Goal: Task Accomplishment & Management: Manage account settings

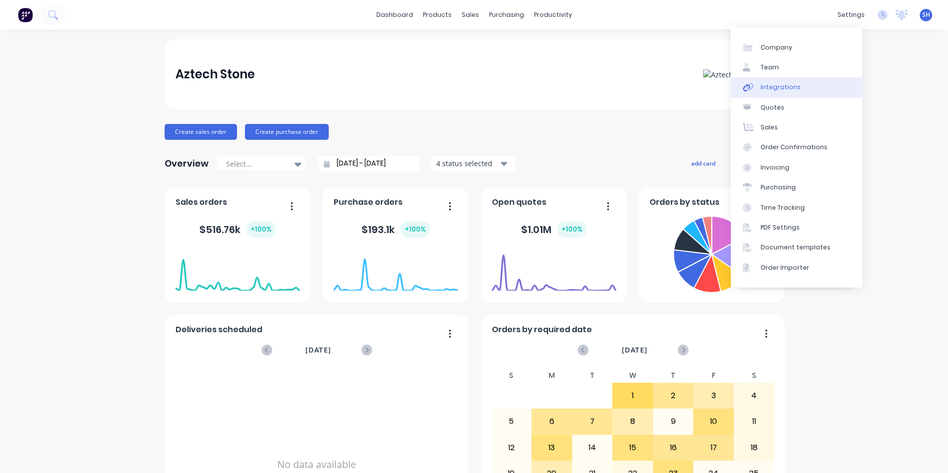
click at [794, 87] on div "Integrations" at bounding box center [781, 87] width 40 height 9
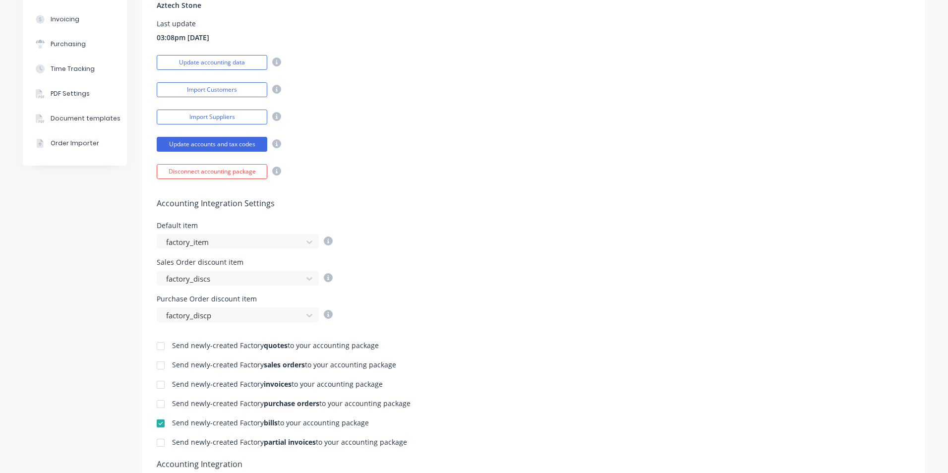
scroll to position [198, 0]
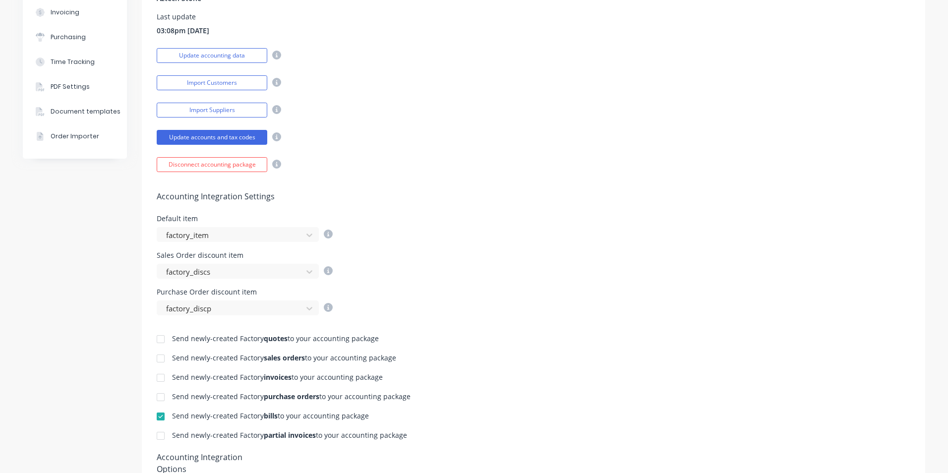
click at [157, 376] on div at bounding box center [161, 378] width 20 height 20
click at [155, 437] on div at bounding box center [161, 436] width 20 height 20
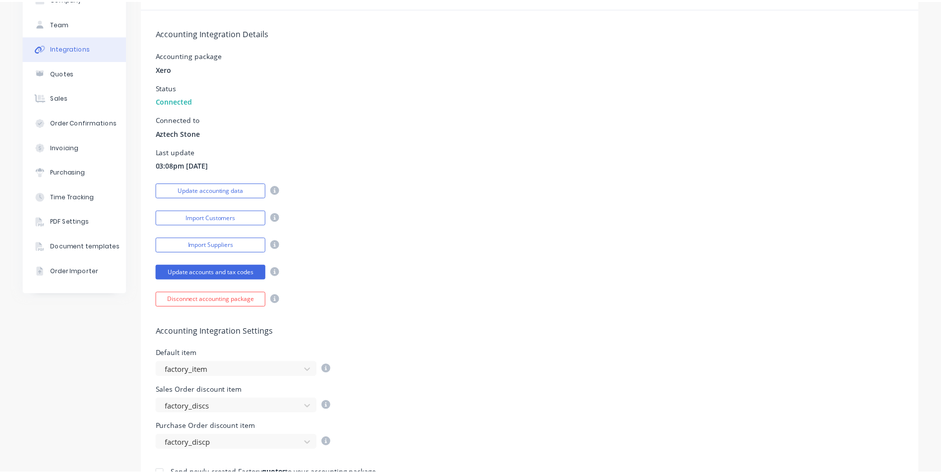
scroll to position [0, 0]
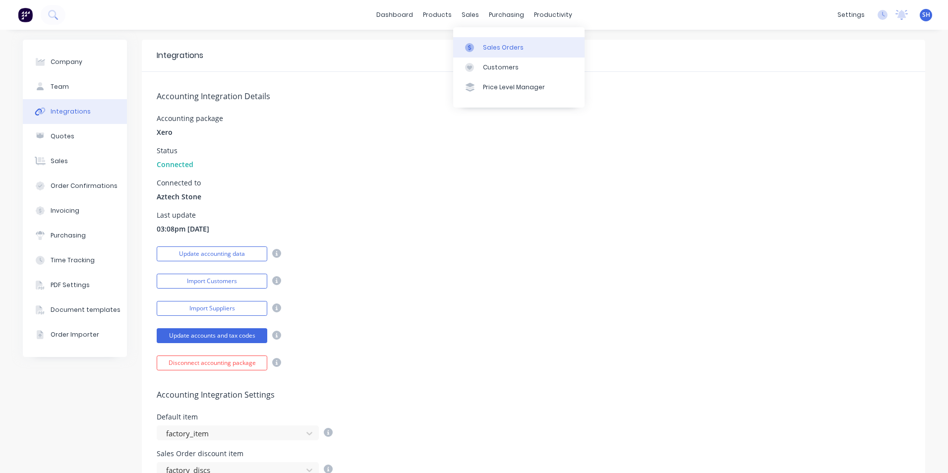
click at [493, 49] on div "Sales Orders" at bounding box center [503, 47] width 41 height 9
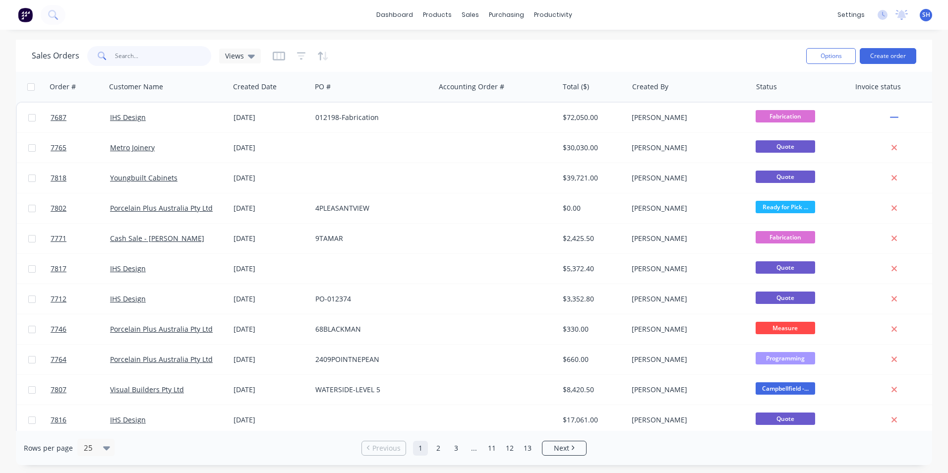
click at [168, 56] on input "text" at bounding box center [163, 56] width 97 height 20
type input "7687"
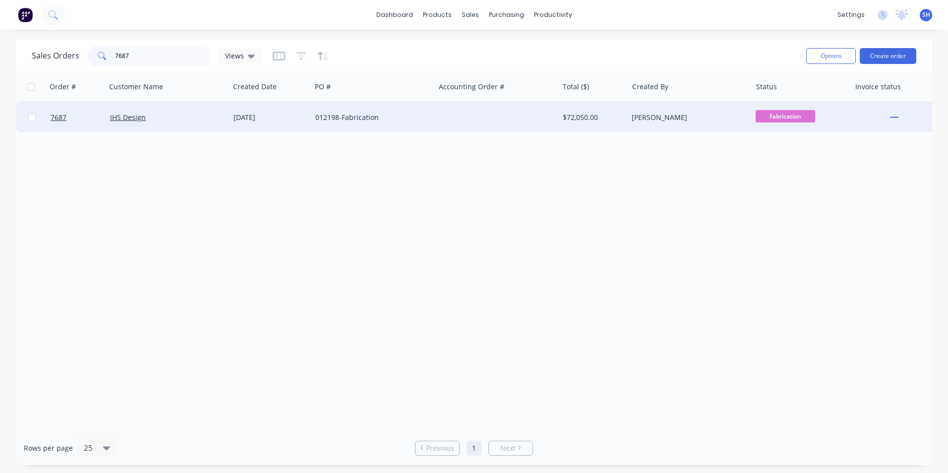
click at [341, 123] on div "012198-Fabrication" at bounding box center [372, 118] width 123 height 30
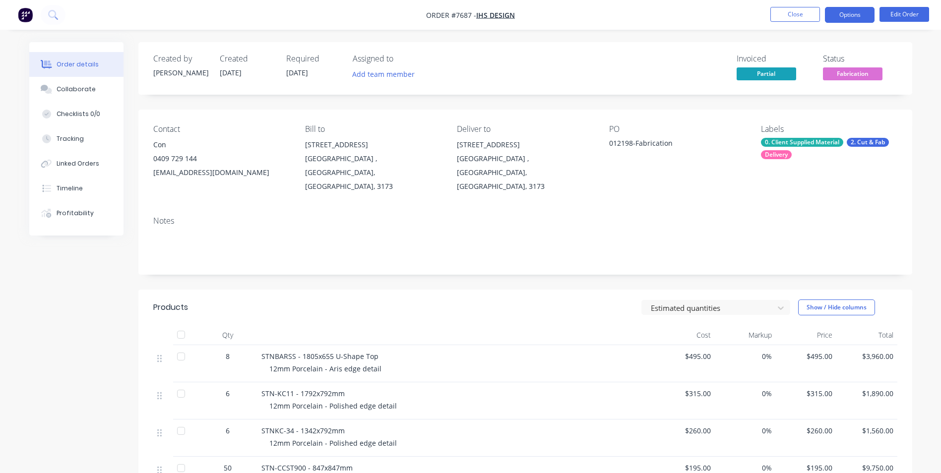
click at [861, 15] on button "Options" at bounding box center [850, 15] width 50 height 16
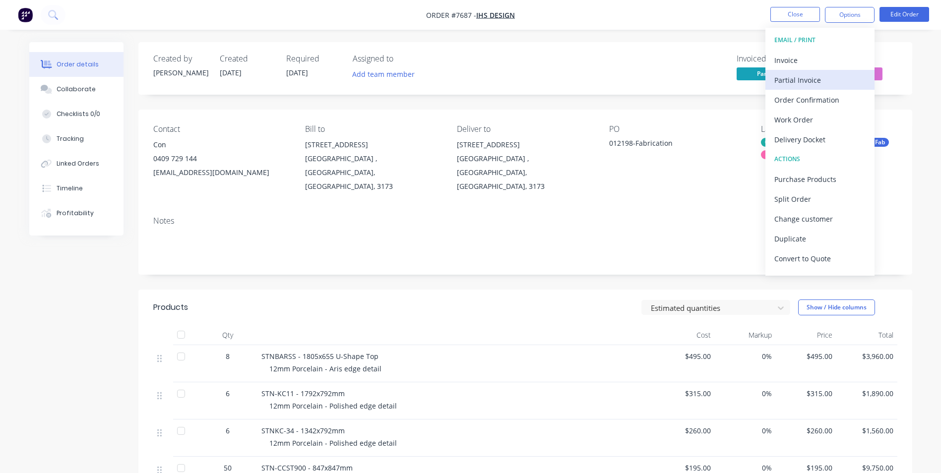
click at [830, 74] on div "Partial Invoice" at bounding box center [819, 80] width 91 height 14
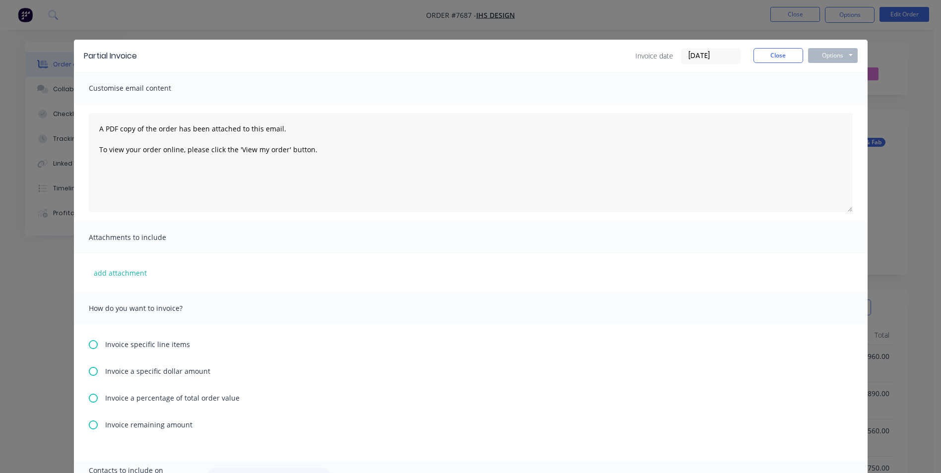
click at [89, 347] on icon at bounding box center [93, 344] width 9 height 9
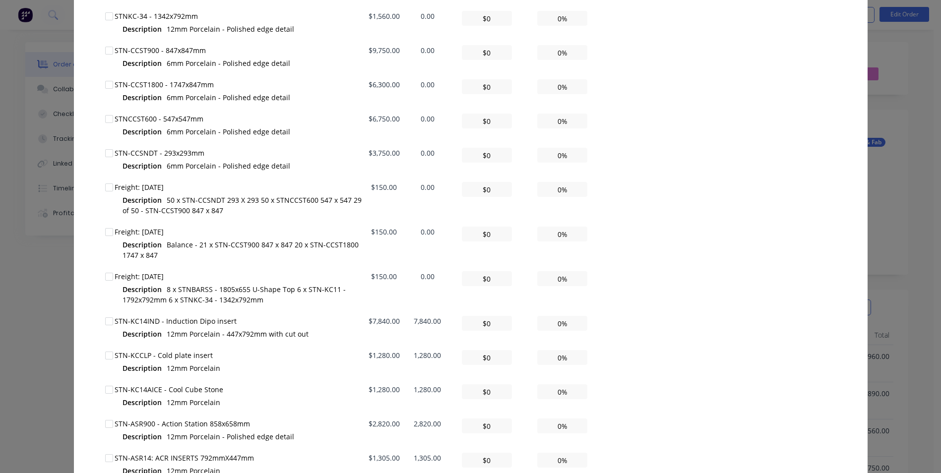
scroll to position [446, 0]
click at [108, 324] on div at bounding box center [109, 321] width 20 height 20
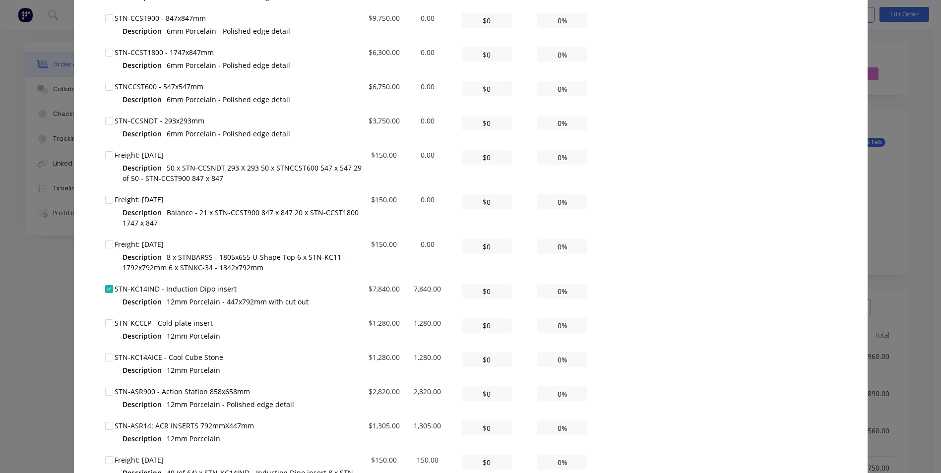
scroll to position [496, 0]
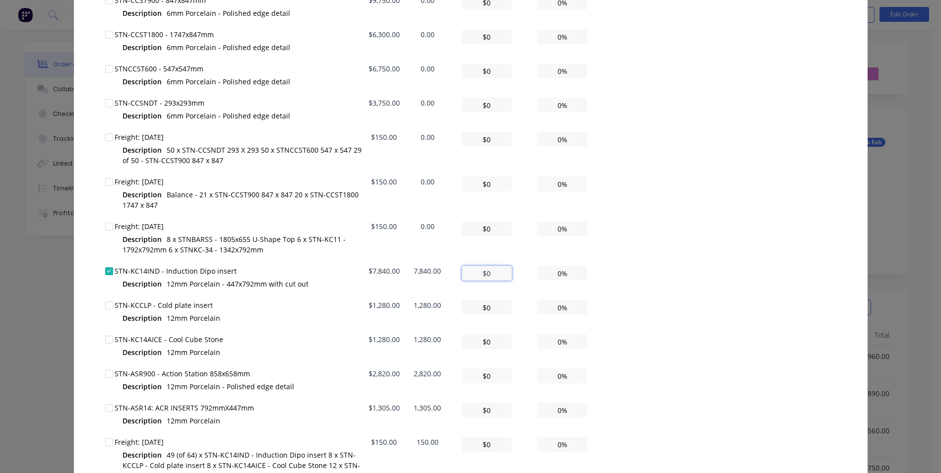
click at [479, 274] on input "$0" at bounding box center [487, 273] width 50 height 15
click at [484, 274] on input "$0" at bounding box center [487, 273] width 50 height 15
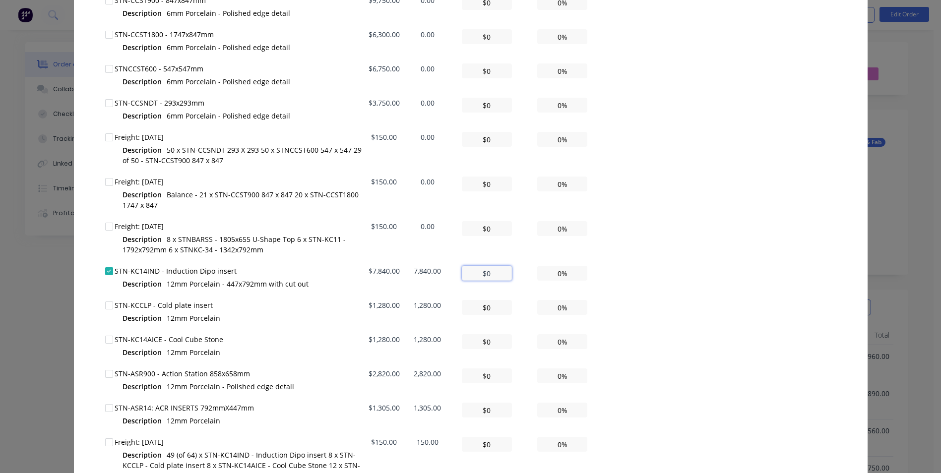
type input "$7"
type input "0.09%"
type input "$78"
type input "0.99%"
type input "$784"
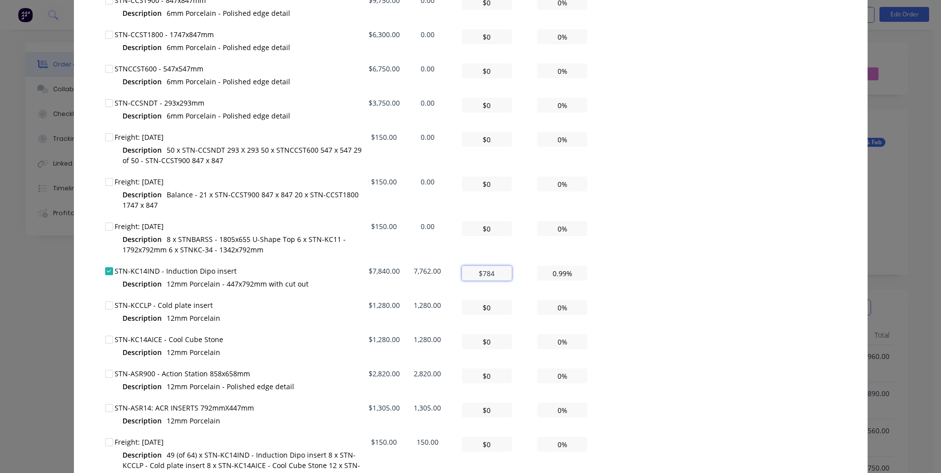
type input "10.00%"
type input "$7,840"
type input "100.00%"
type input "$7,840.00"
click at [656, 350] on div "All Total Remaining Invoice amount ($) Invoice amount (%) STNBARSS - 1805x655 U…" at bounding box center [470, 277] width 731 height 815
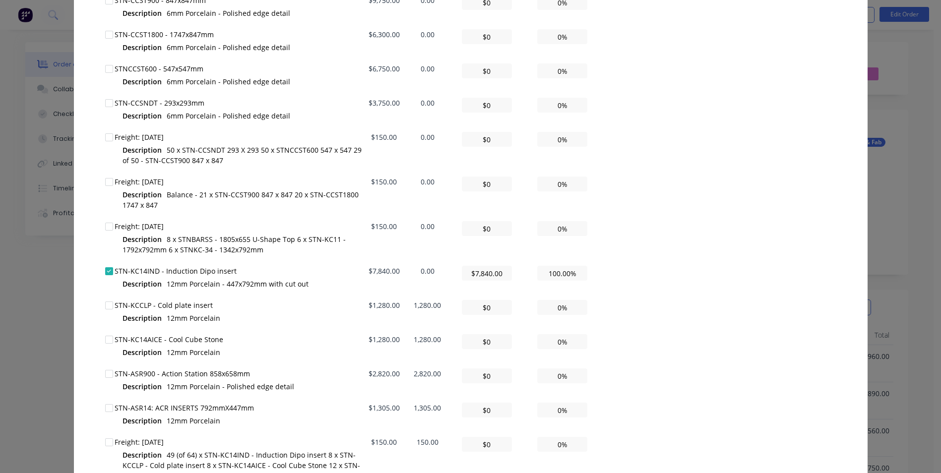
click at [106, 308] on div at bounding box center [109, 306] width 20 height 20
click at [554, 312] on input "0%" at bounding box center [562, 307] width 50 height 15
click at [556, 312] on input "0%" at bounding box center [562, 307] width 50 height 15
type input "0%"
type input "$12.80"
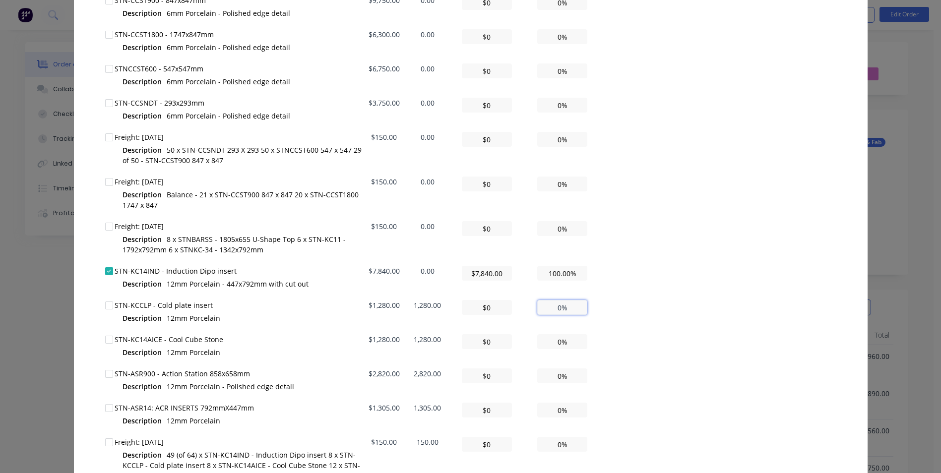
type input "1%"
type input "$128.00"
type input "10%"
type input "$1,280.00"
type input "100%"
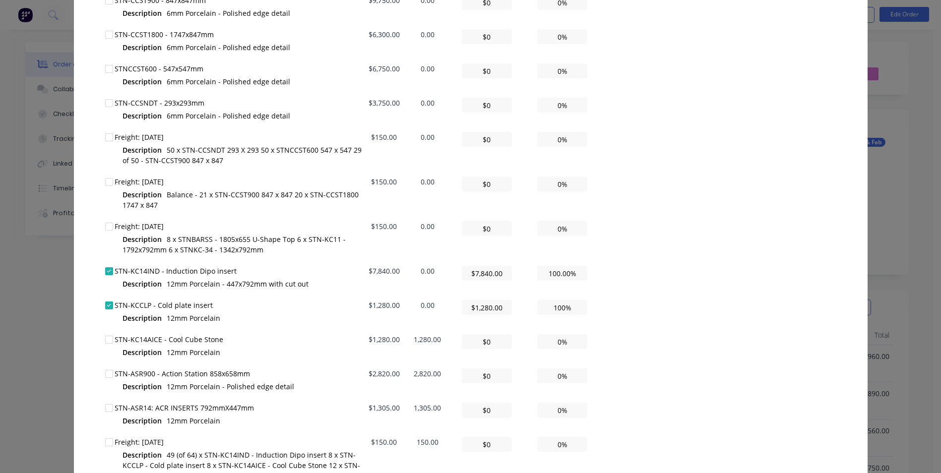
click at [689, 326] on div "All Total Remaining Invoice amount ($) Invoice amount (%) STNBARSS - 1805x655 U…" at bounding box center [470, 277] width 731 height 815
click at [104, 344] on div at bounding box center [109, 340] width 20 height 20
click at [557, 343] on input "0%" at bounding box center [562, 341] width 50 height 15
type input "$12.80"
type input "1%"
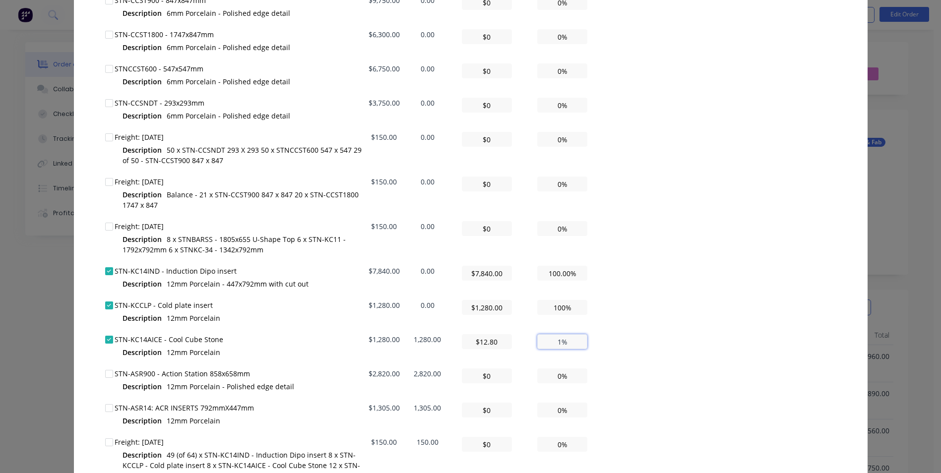
type input "$128.00"
type input "10%"
type input "$1,280.00"
type input "100%"
click at [704, 364] on div "All Total Remaining Invoice amount ($) Invoice amount (%) STNBARSS - 1805x655 U…" at bounding box center [470, 277] width 731 height 815
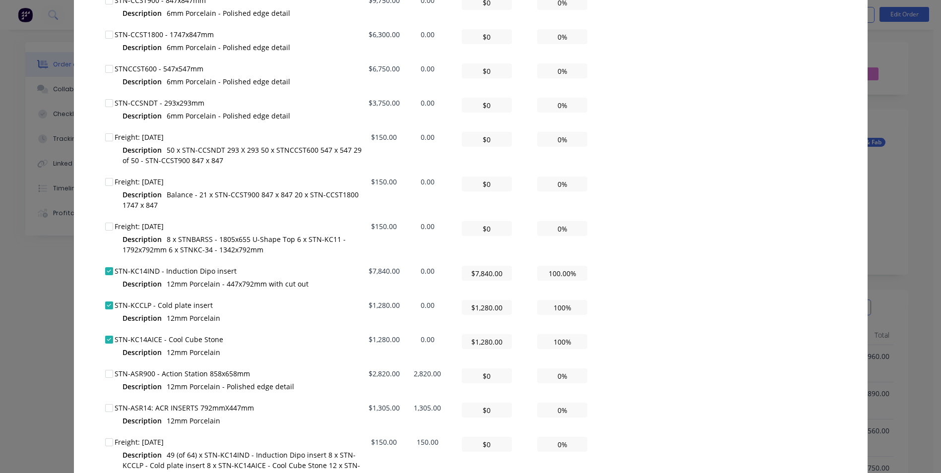
scroll to position [545, 0]
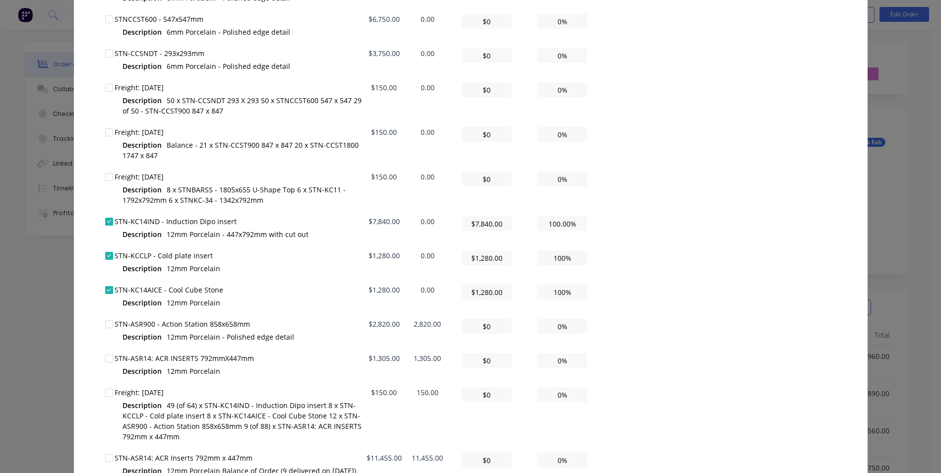
click at [106, 326] on div at bounding box center [109, 324] width 20 height 20
click at [558, 330] on input "0%" at bounding box center [562, 326] width 50 height 15
type input "$28.20"
type input "1%"
type input "$282.00"
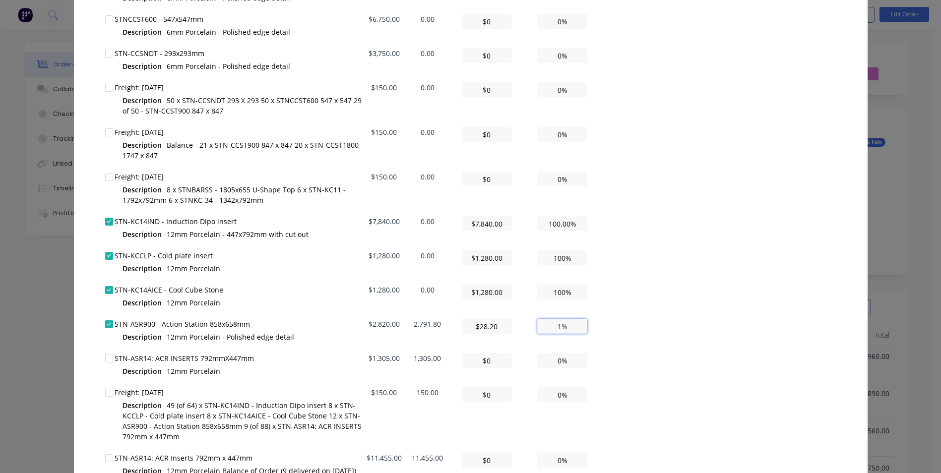
type input "10%"
type input "$2,820.00"
type input "100%"
click at [643, 353] on div "All Total Remaining Invoice amount ($) Invoice amount (%) STNBARSS - 1805x655 U…" at bounding box center [470, 228] width 731 height 815
click at [105, 363] on div at bounding box center [109, 359] width 20 height 20
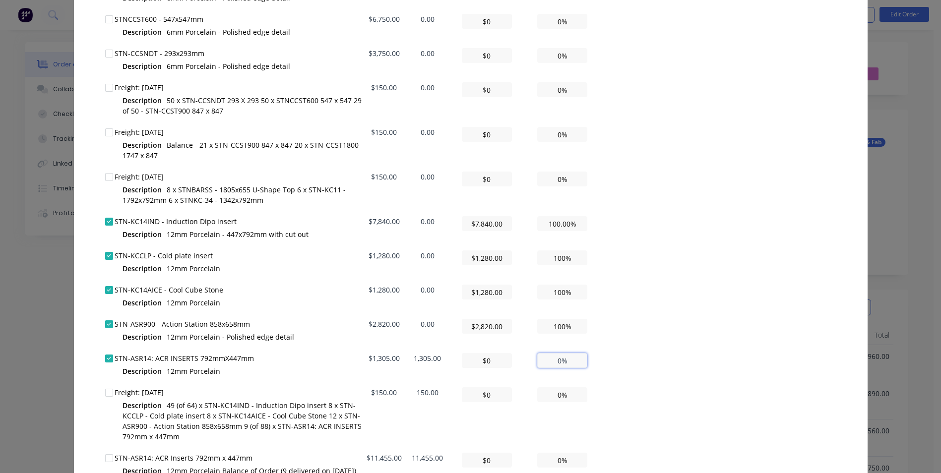
click at [555, 362] on input "0%" at bounding box center [562, 360] width 50 height 15
type input "$130.50"
type input "10%"
type input "$1,305.00"
type input "100.00%"
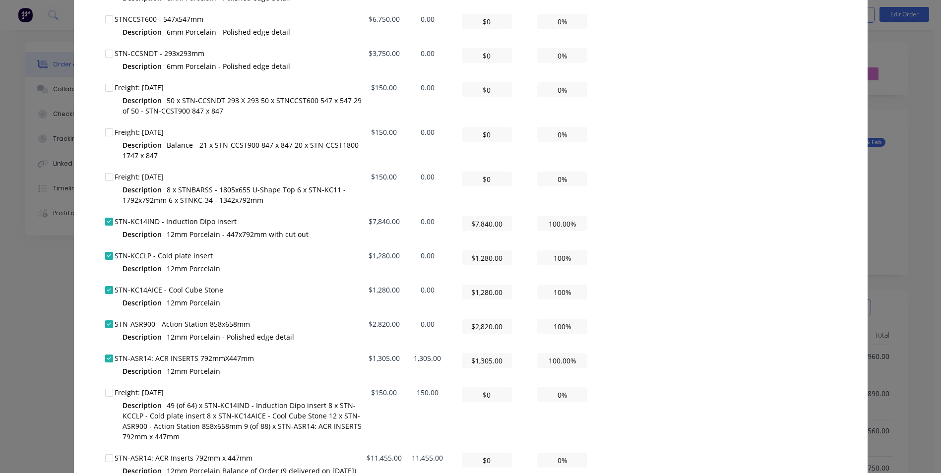
click at [679, 376] on div "All Total Remaining Invoice amount ($) Invoice amount (%) STNBARSS - 1805x655 U…" at bounding box center [470, 228] width 731 height 815
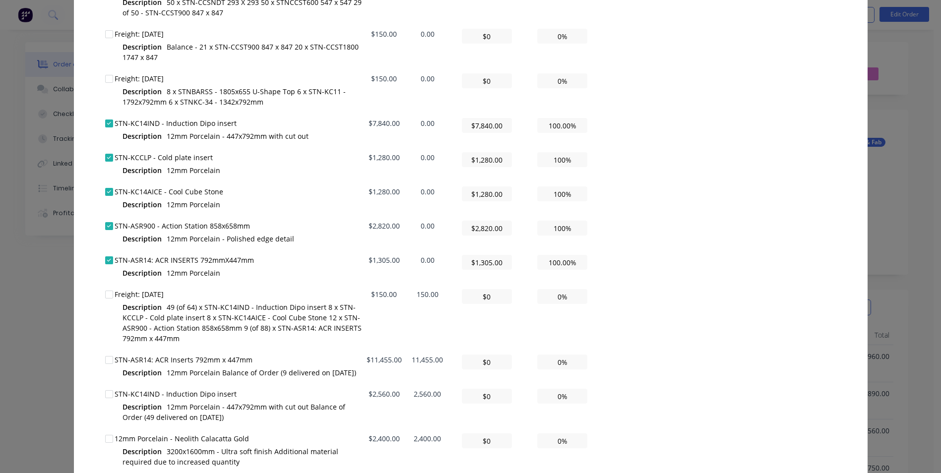
scroll to position [645, 0]
click at [106, 294] on div at bounding box center [109, 294] width 20 height 20
click at [556, 299] on input "0%" at bounding box center [562, 295] width 50 height 15
type input "$1.50"
type input "1%"
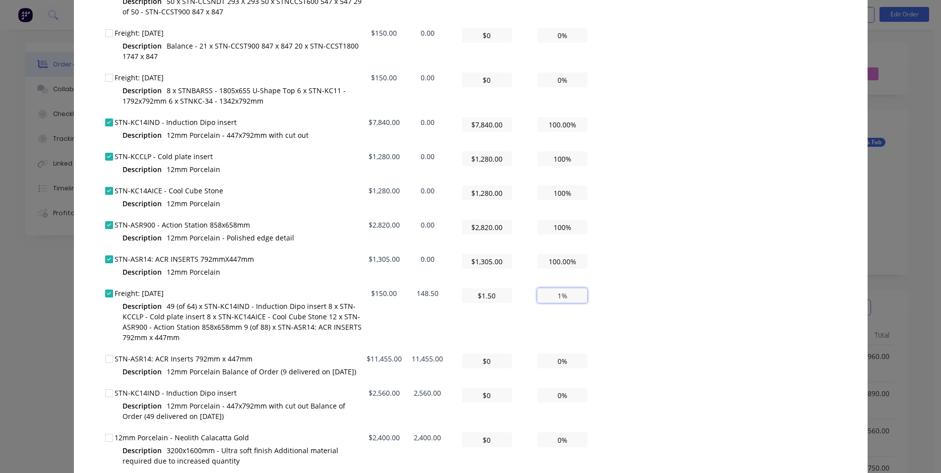
type input "$15.00"
type input "10%"
type input "$150.00"
type input "100%"
click at [777, 295] on div "All Total Remaining Invoice amount ($) Invoice amount (%) STNBARSS - 1805x655 U…" at bounding box center [470, 128] width 731 height 815
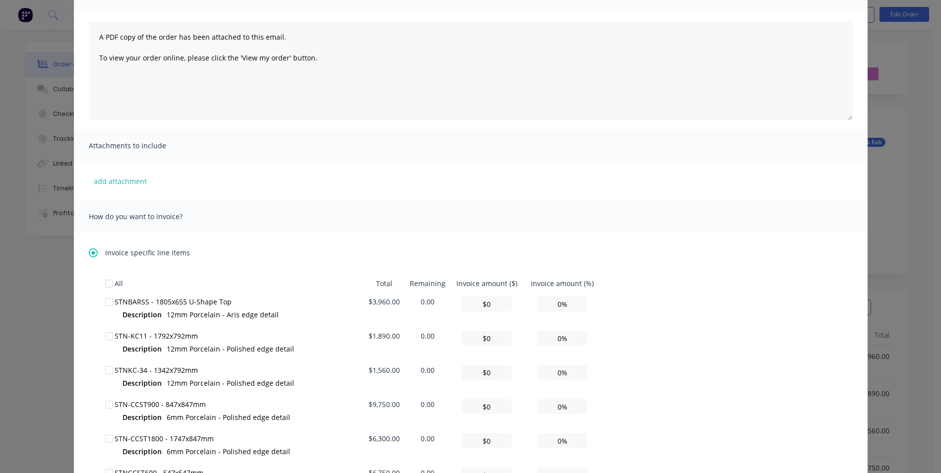
scroll to position [0, 0]
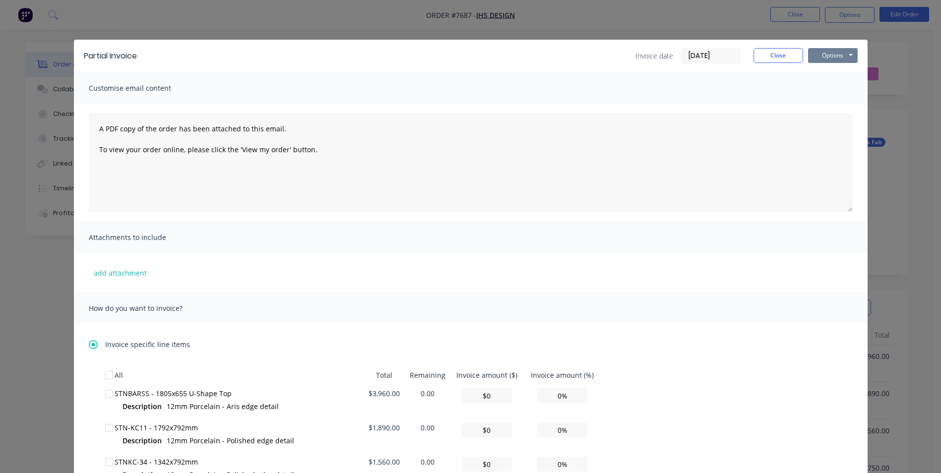
click at [827, 59] on button "Options" at bounding box center [833, 55] width 50 height 15
click at [831, 83] on button "Print" at bounding box center [839, 89] width 63 height 16
click at [763, 57] on button "Close" at bounding box center [778, 55] width 50 height 15
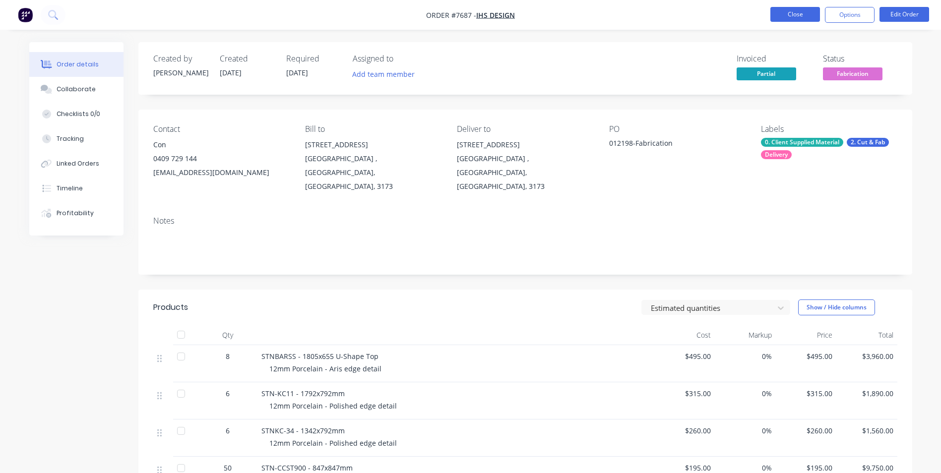
click at [775, 18] on button "Close" at bounding box center [795, 14] width 50 height 15
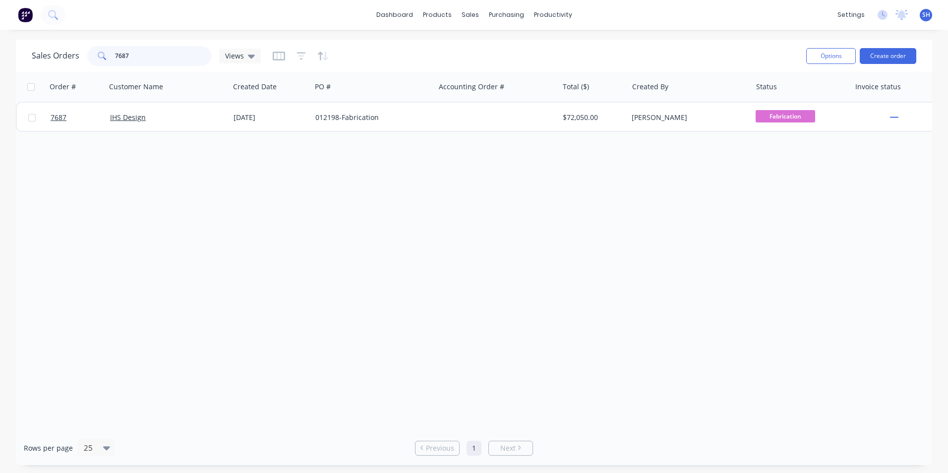
drag, startPoint x: 121, startPoint y: 57, endPoint x: 97, endPoint y: 56, distance: 24.8
click at [97, 56] on div "7687" at bounding box center [149, 56] width 124 height 20
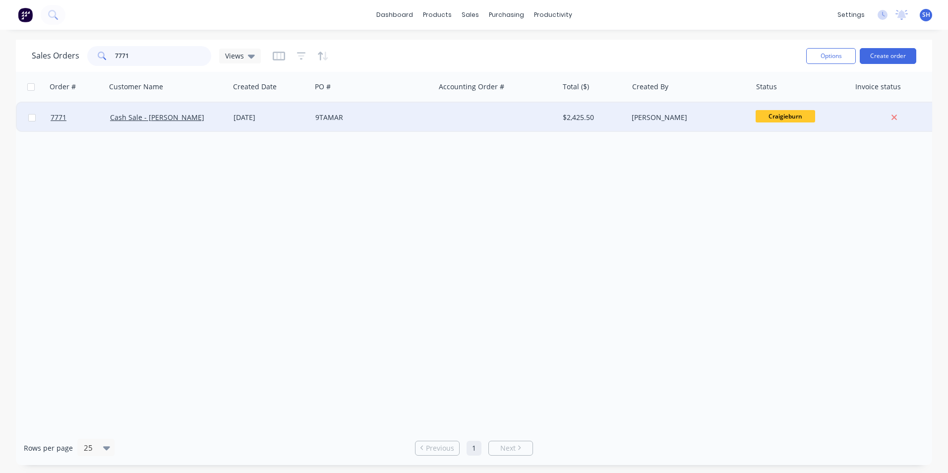
type input "7771"
click at [323, 114] on div "9TAMAR" at bounding box center [370, 118] width 110 height 10
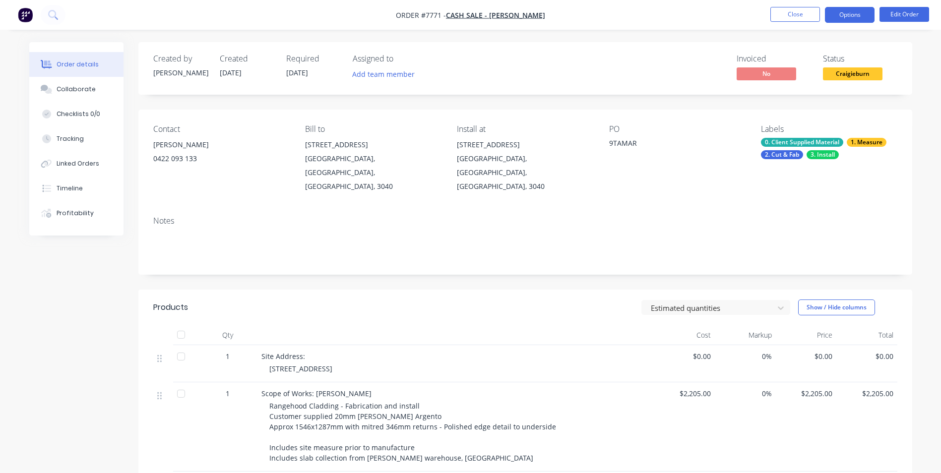
click at [859, 13] on button "Options" at bounding box center [850, 15] width 50 height 16
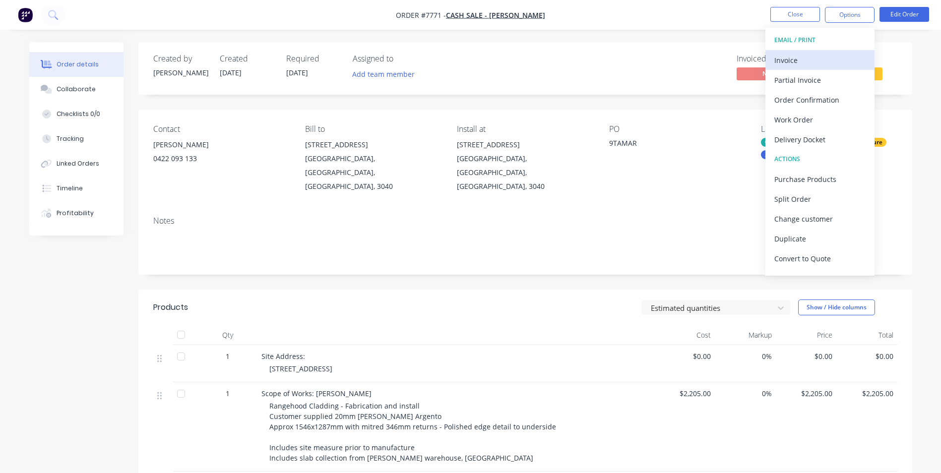
click at [810, 59] on div "Invoice" at bounding box center [819, 60] width 91 height 14
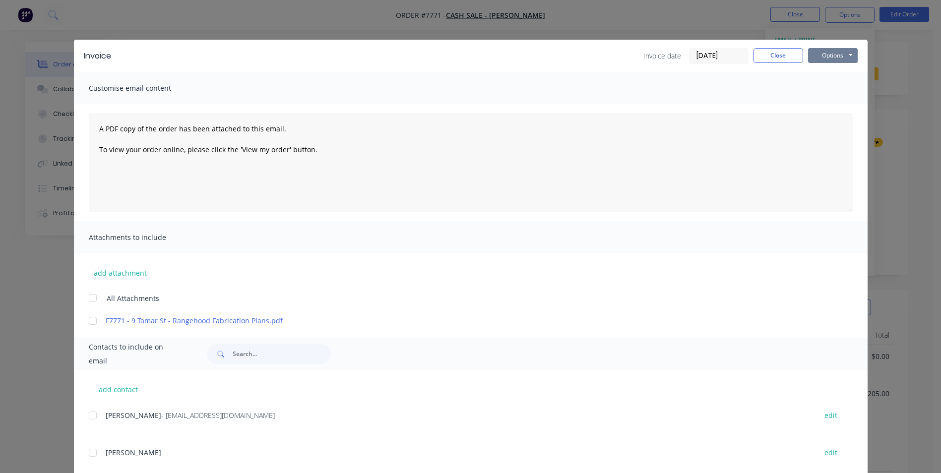
click at [825, 62] on button "Options" at bounding box center [833, 55] width 50 height 15
click at [822, 90] on button "Print" at bounding box center [839, 89] width 63 height 16
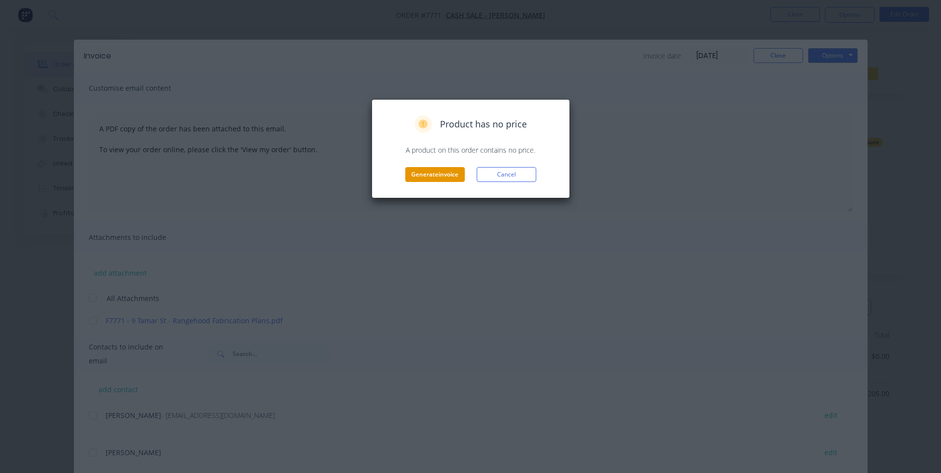
click at [455, 172] on button "Generate invoice" at bounding box center [434, 174] width 59 height 15
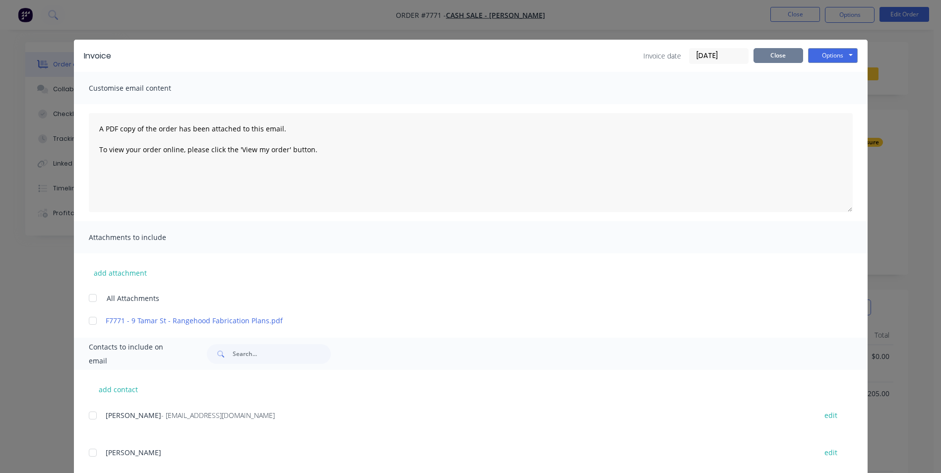
click at [764, 57] on button "Close" at bounding box center [778, 55] width 50 height 15
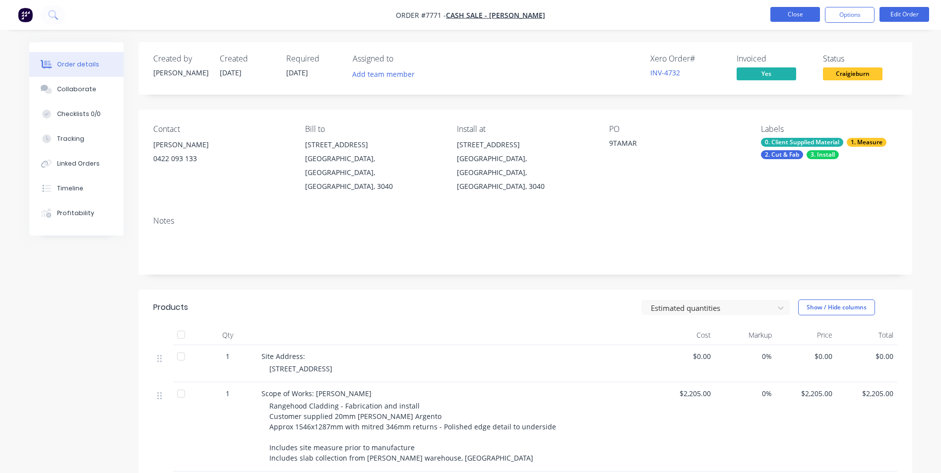
click at [800, 10] on button "Close" at bounding box center [795, 14] width 50 height 15
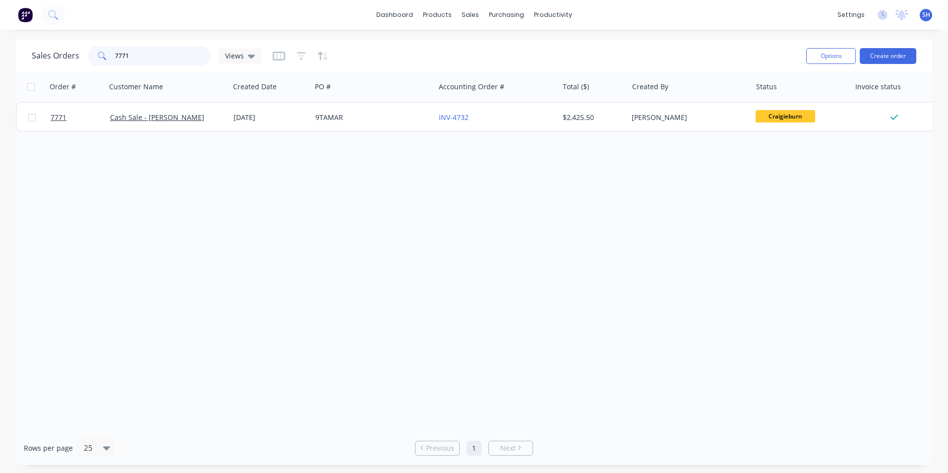
drag, startPoint x: 136, startPoint y: 55, endPoint x: 107, endPoint y: 57, distance: 28.8
click at [107, 57] on div "7771" at bounding box center [149, 56] width 124 height 20
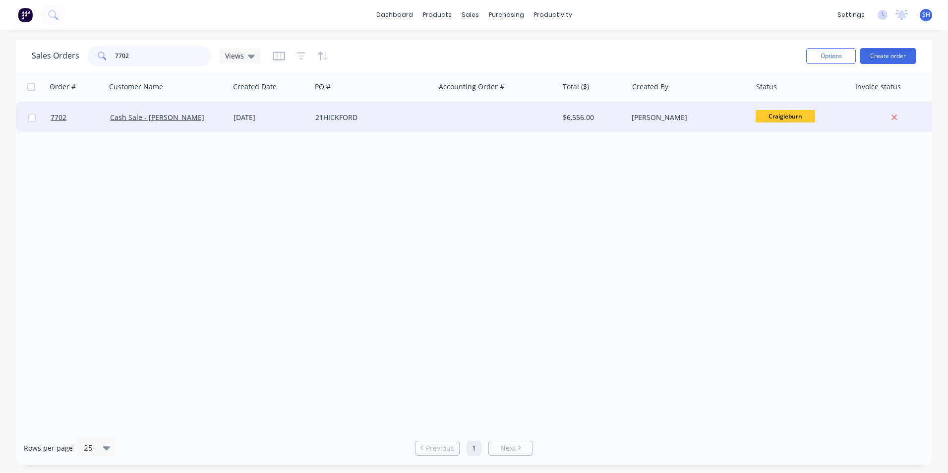
type input "7702"
click at [410, 119] on div "21HICKFORD" at bounding box center [370, 118] width 110 height 10
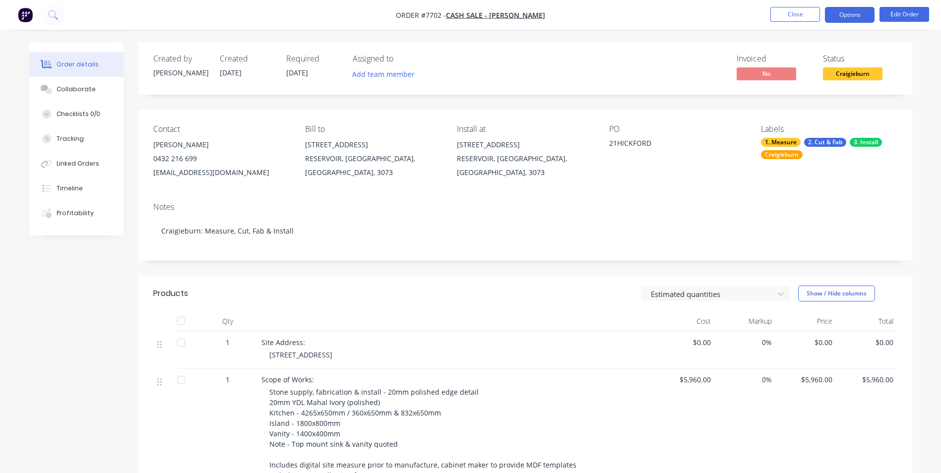
click at [850, 14] on button "Options" at bounding box center [850, 15] width 50 height 16
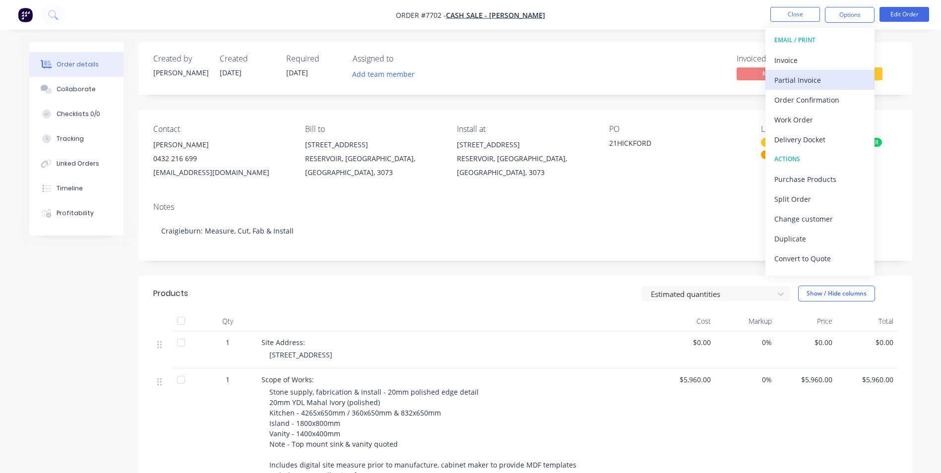
click at [806, 79] on div "Partial Invoice" at bounding box center [819, 80] width 91 height 14
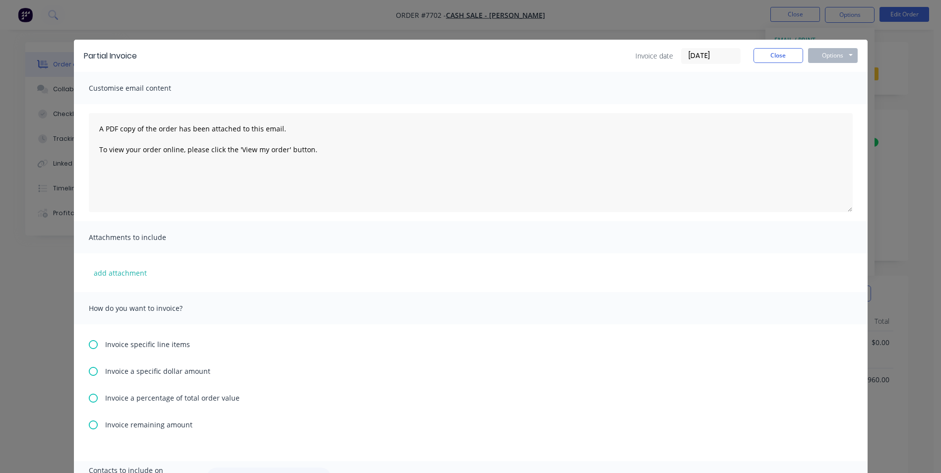
click at [89, 397] on icon at bounding box center [93, 398] width 9 height 9
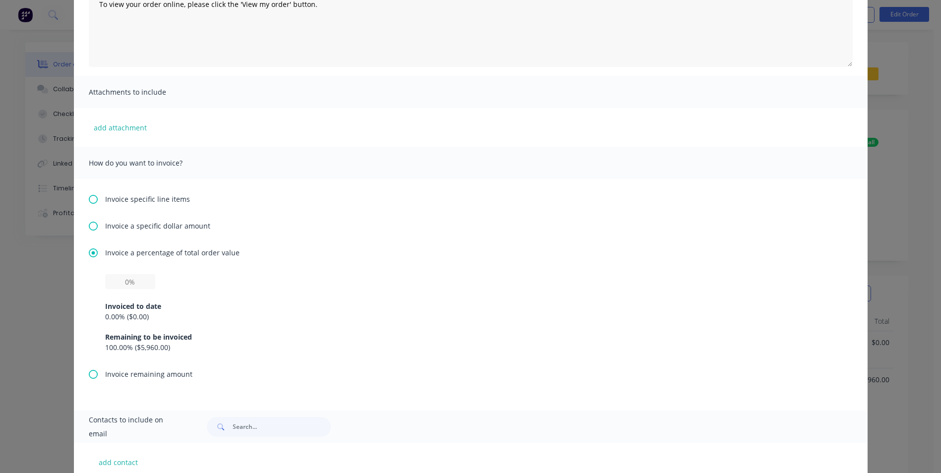
scroll to position [149, 0]
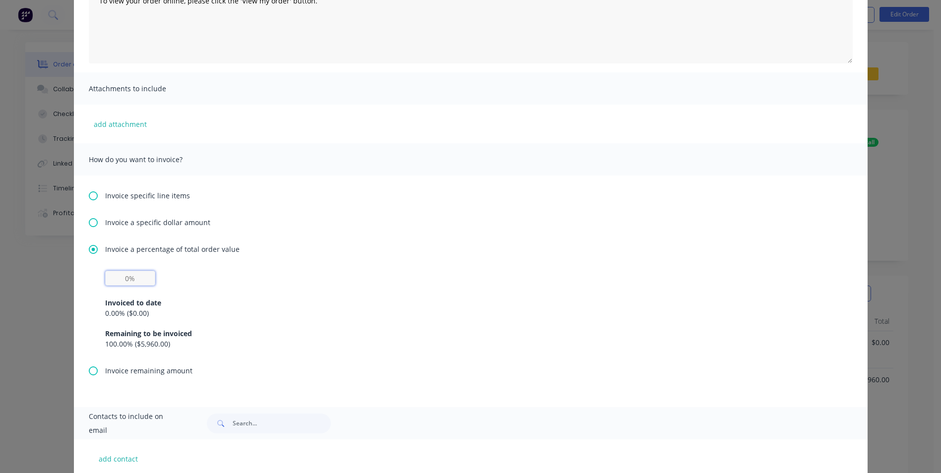
click at [126, 278] on input "text" at bounding box center [130, 278] width 50 height 15
type input "50%"
click at [380, 303] on div "Invoiced to date" at bounding box center [470, 302] width 731 height 10
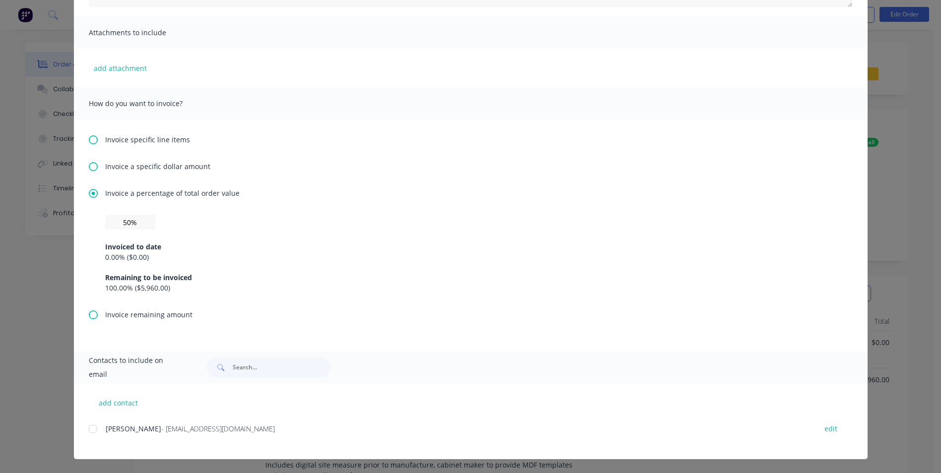
scroll to position [0, 0]
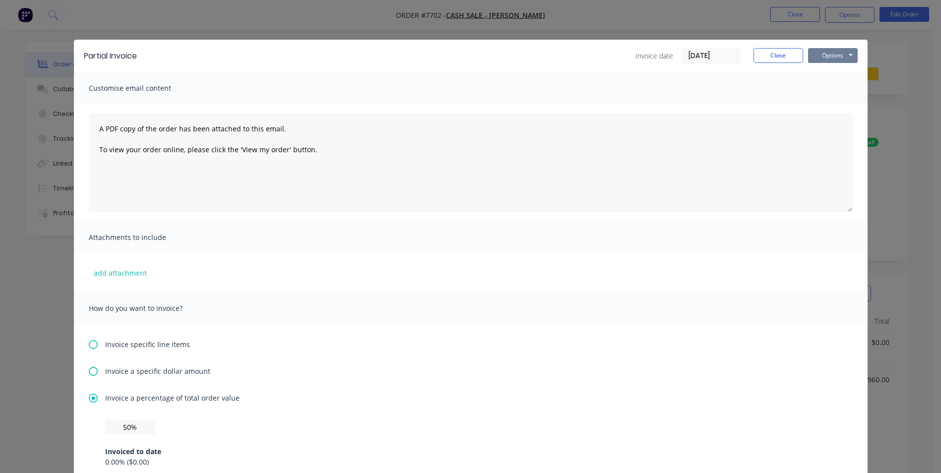
click at [830, 60] on button "Options" at bounding box center [833, 55] width 50 height 15
click at [830, 85] on button "Print" at bounding box center [839, 89] width 63 height 16
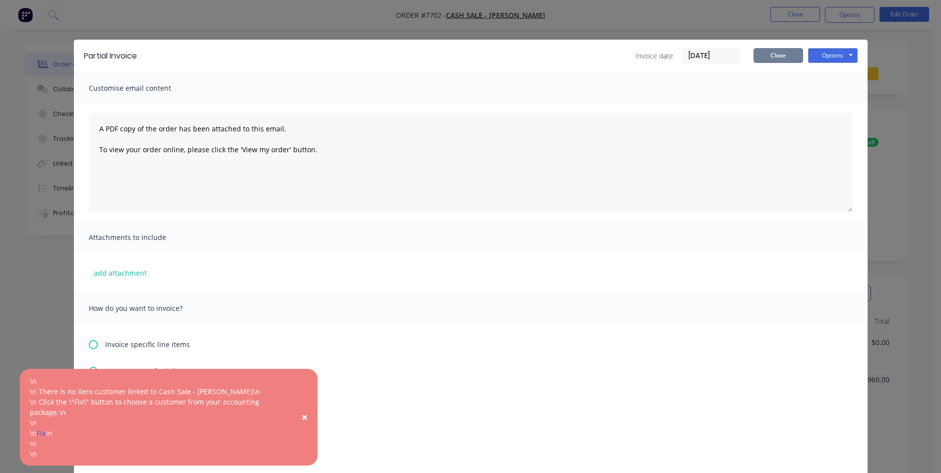
click at [764, 58] on button "Close" at bounding box center [778, 55] width 50 height 15
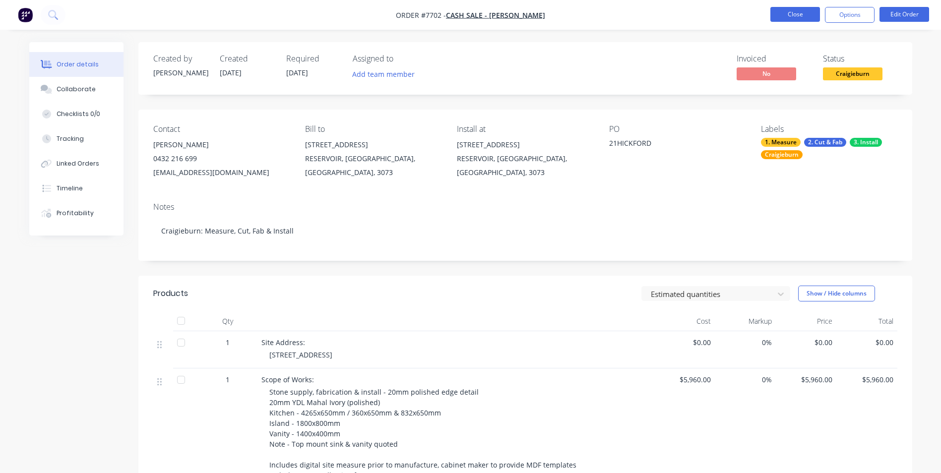
click at [796, 17] on button "Close" at bounding box center [795, 14] width 50 height 15
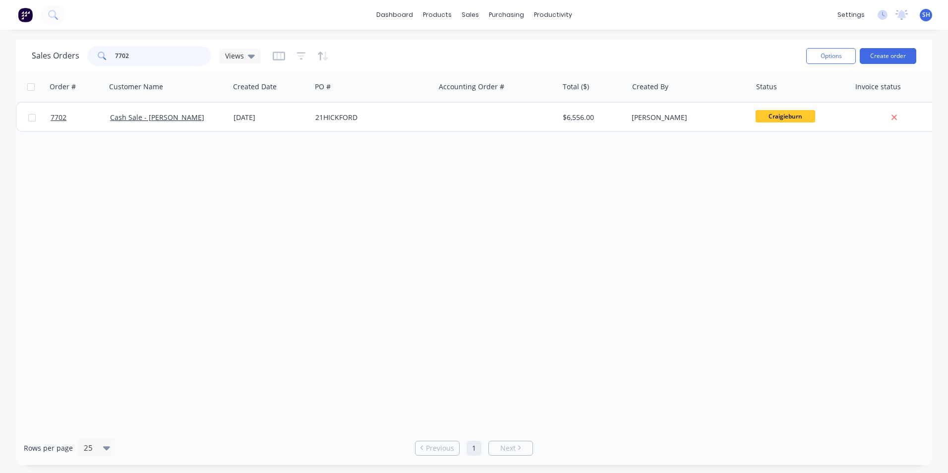
drag, startPoint x: 159, startPoint y: 59, endPoint x: 109, endPoint y: 60, distance: 50.6
click at [109, 60] on div "7702" at bounding box center [149, 56] width 124 height 20
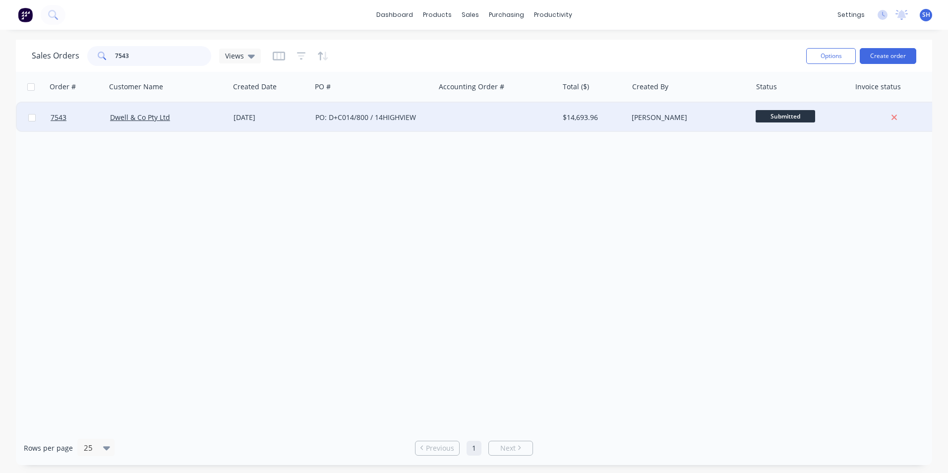
type input "7543"
click at [374, 123] on div "PO: D+C014/800 / 14HIGHVIEW" at bounding box center [372, 118] width 123 height 30
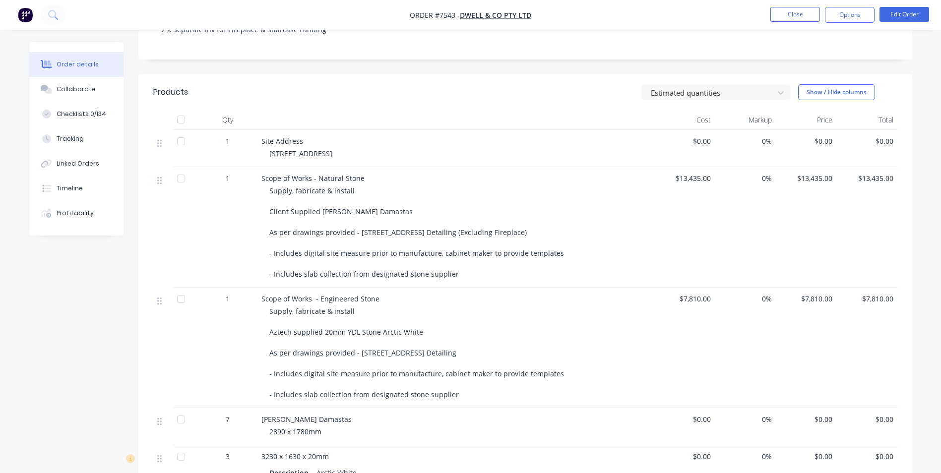
scroll to position [151, 0]
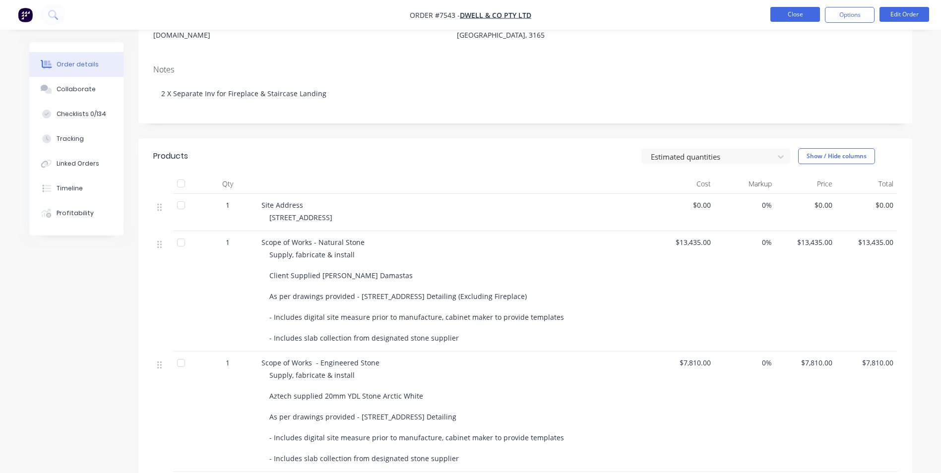
click at [791, 17] on button "Close" at bounding box center [795, 14] width 50 height 15
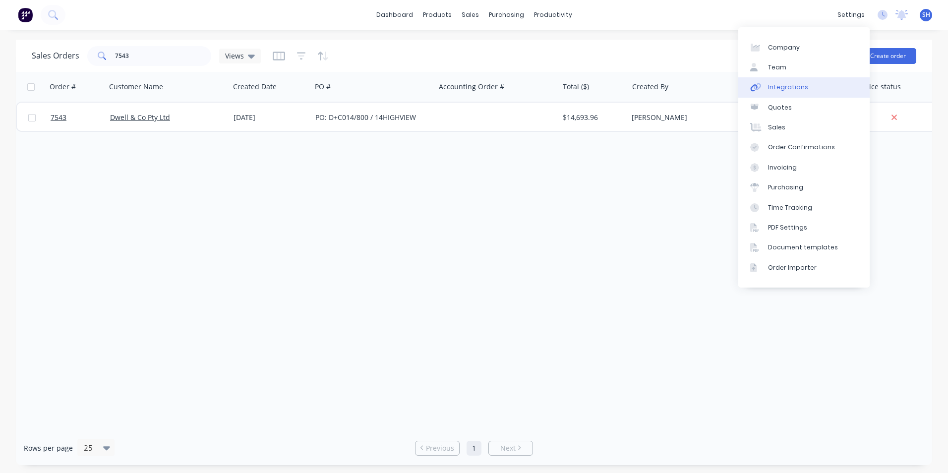
click at [806, 92] on link "Integrations" at bounding box center [803, 87] width 131 height 20
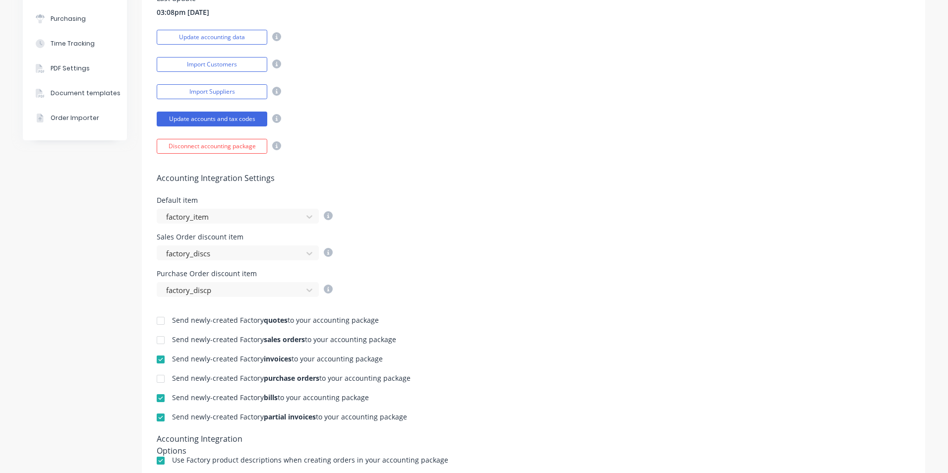
scroll to position [297, 0]
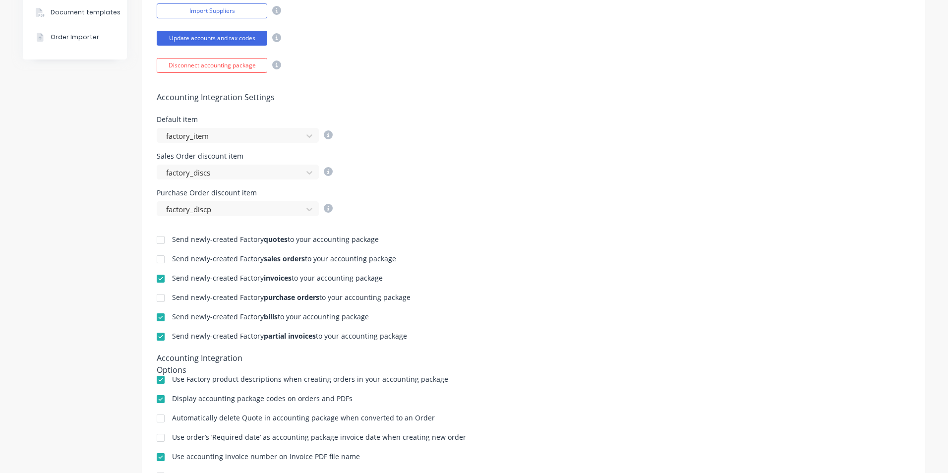
click at [158, 277] on div at bounding box center [161, 279] width 20 height 20
click at [159, 337] on div at bounding box center [161, 337] width 20 height 20
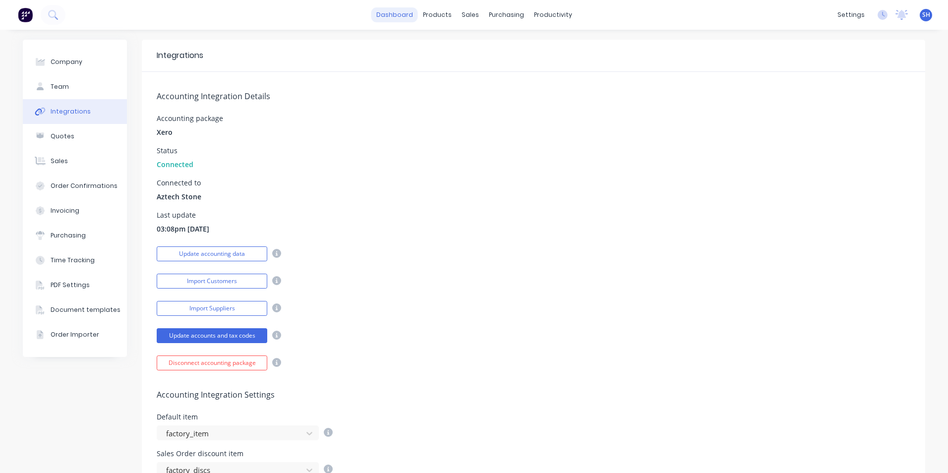
click at [410, 17] on link "dashboard" at bounding box center [394, 14] width 47 height 15
